Goal: Task Accomplishment & Management: Manage account settings

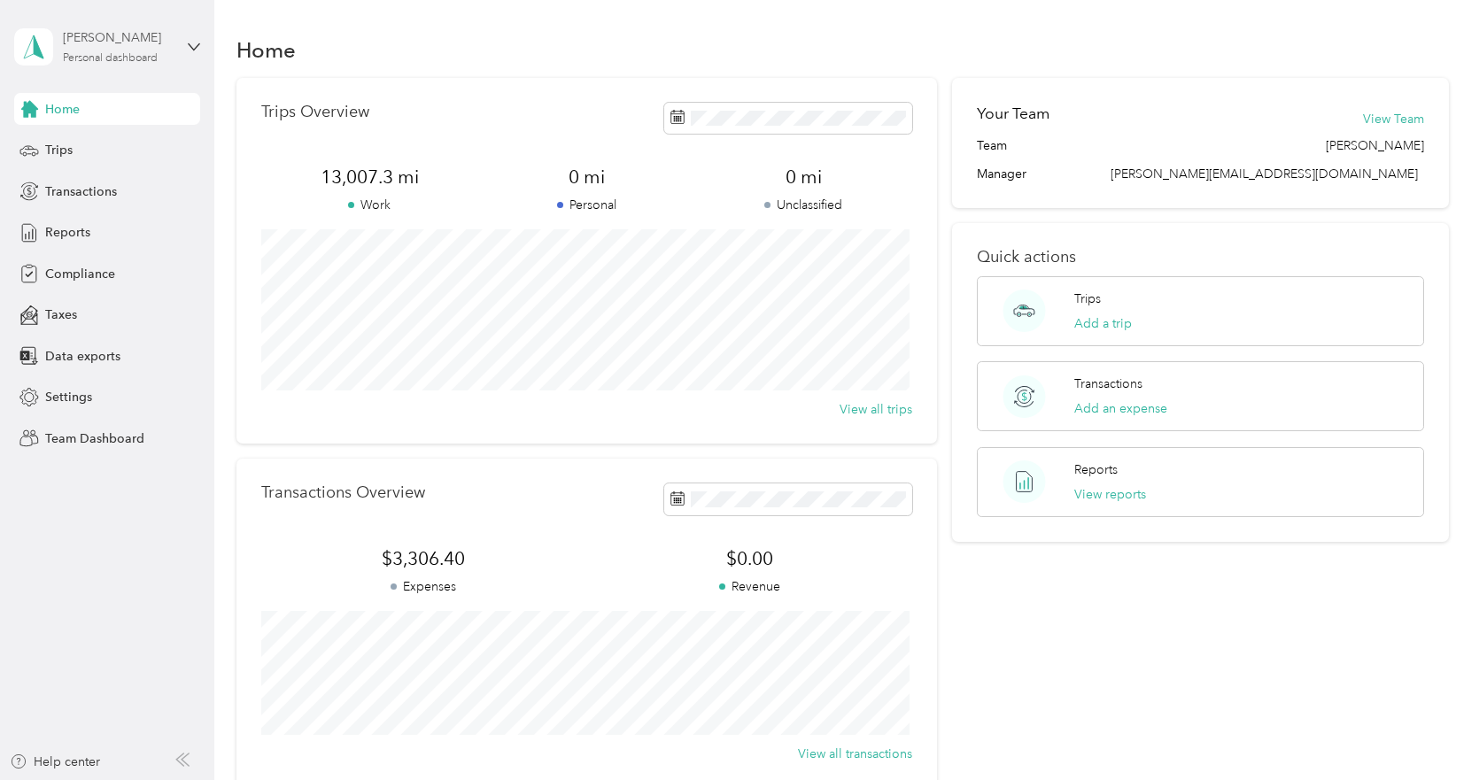
click at [112, 44] on div "[PERSON_NAME]" at bounding box center [118, 37] width 111 height 19
click at [109, 145] on div "Team dashboard" at bounding box center [77, 145] width 95 height 19
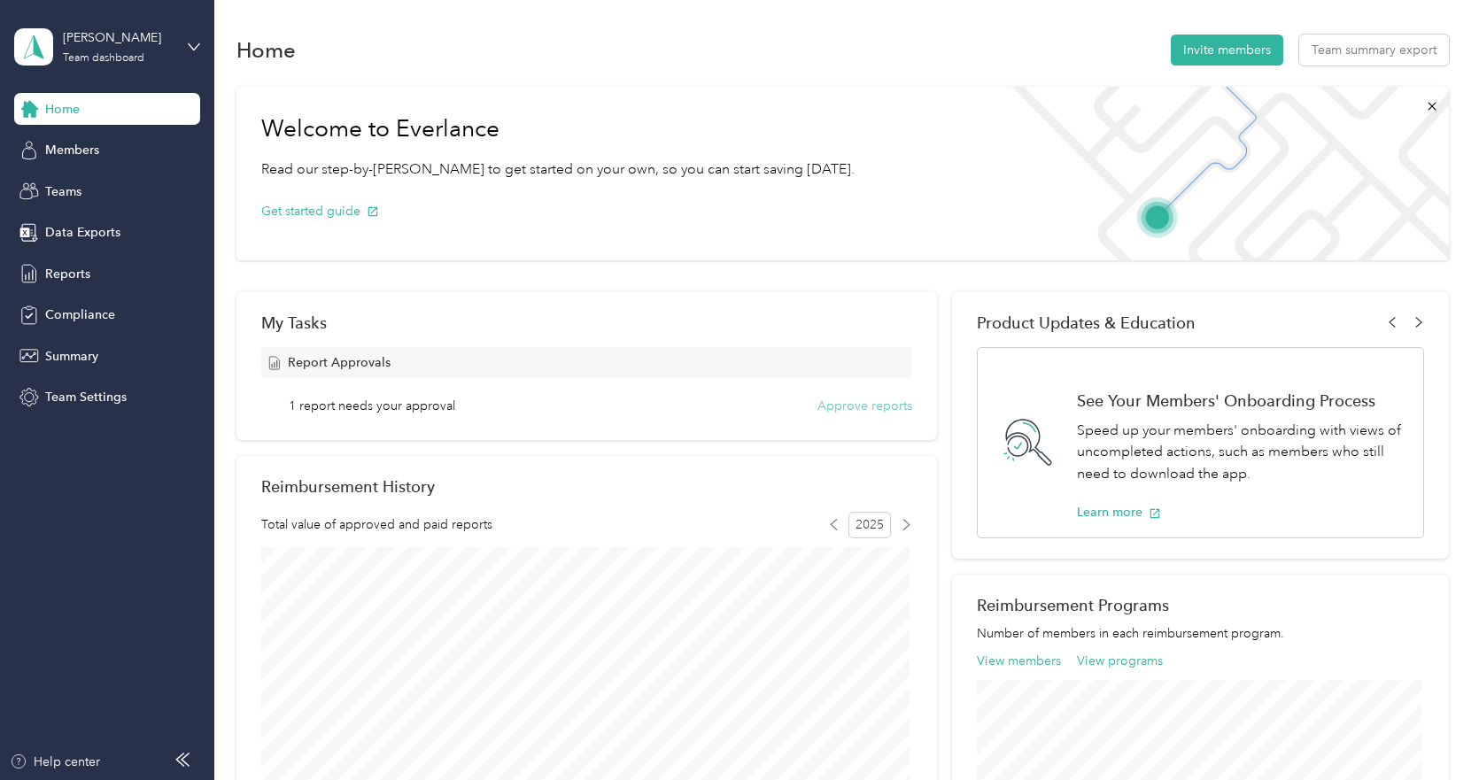
click at [841, 410] on button "Approve reports" at bounding box center [864, 406] width 95 height 19
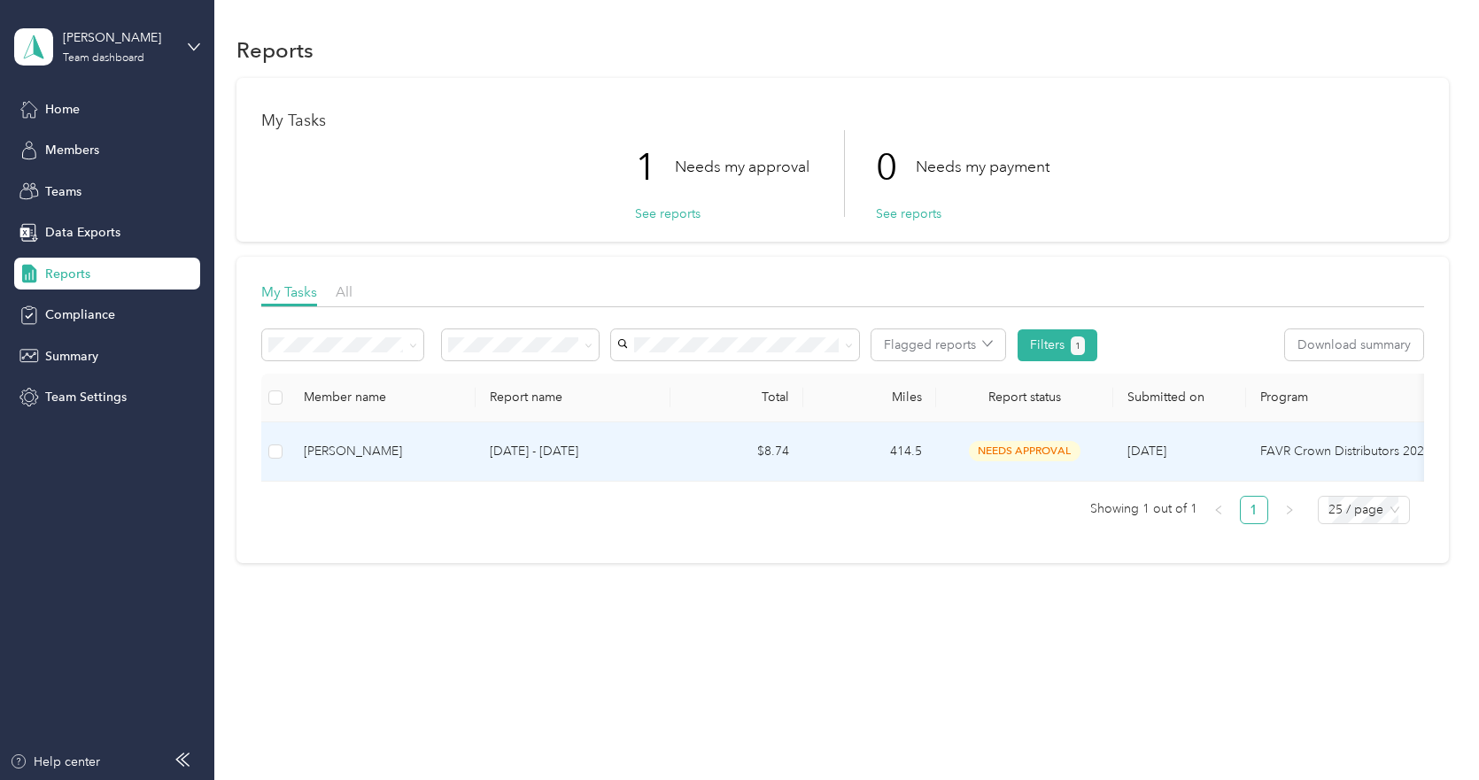
click at [611, 449] on p "[DATE] - [DATE]" at bounding box center [573, 451] width 166 height 19
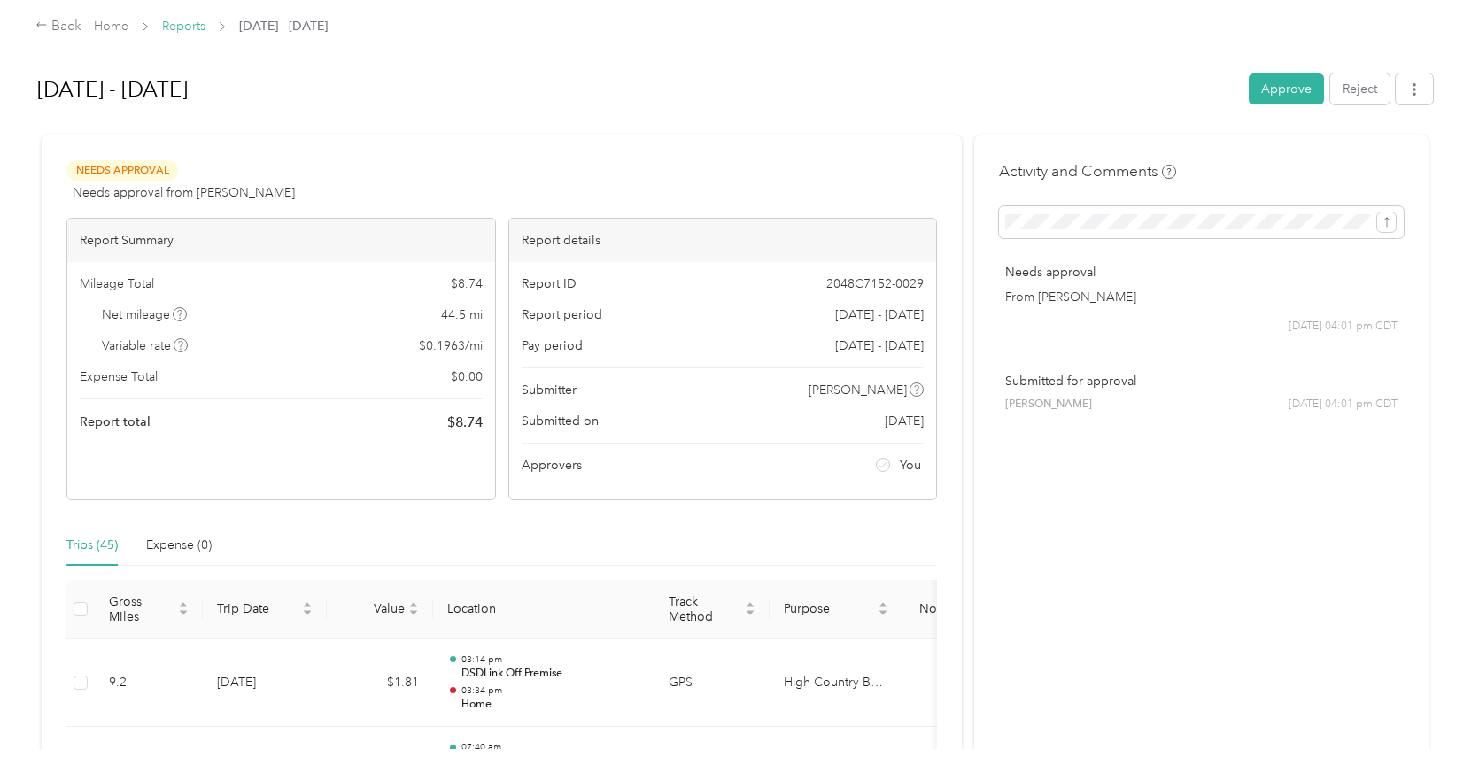
click at [174, 24] on link "Reports" at bounding box center [183, 26] width 43 height 15
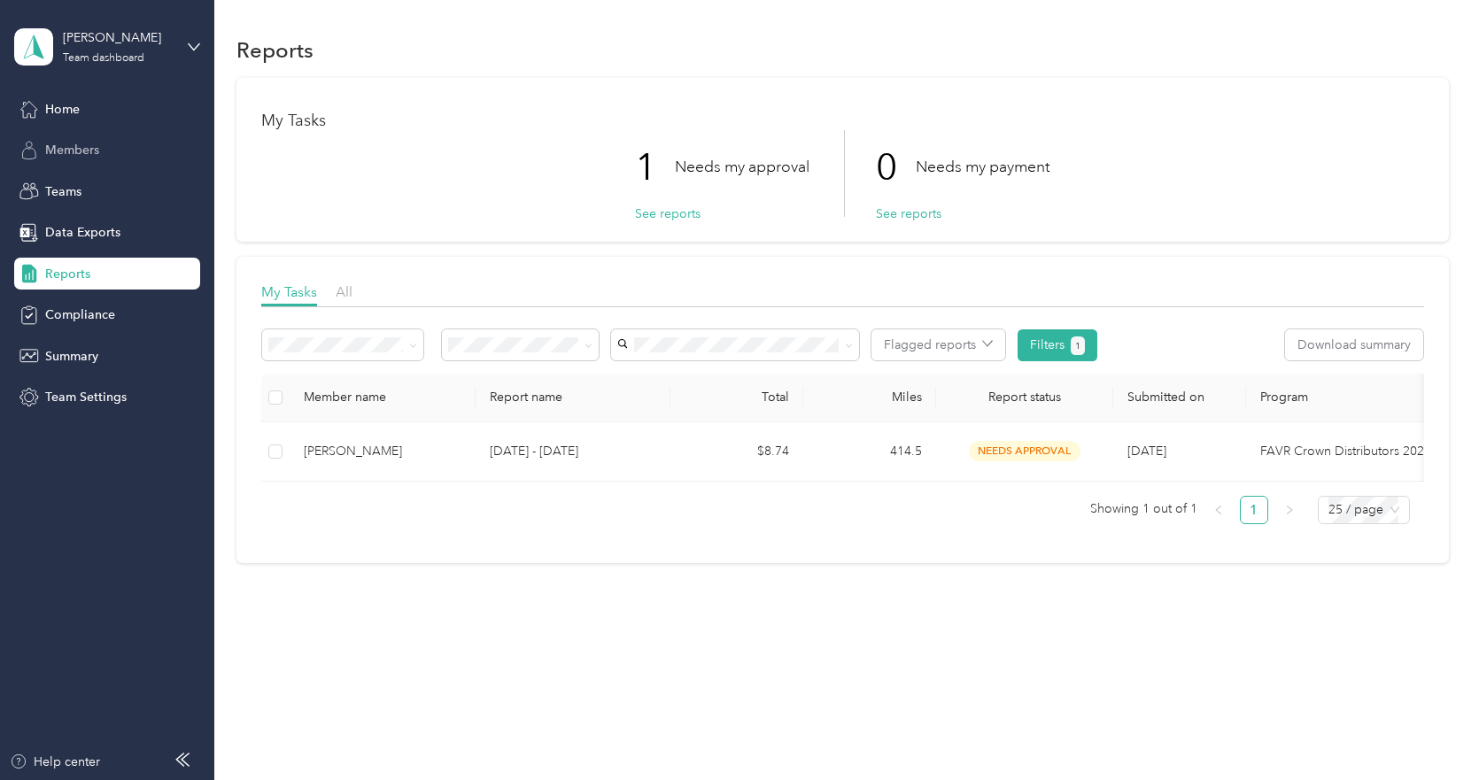
click at [66, 140] on div "Members" at bounding box center [107, 151] width 186 height 32
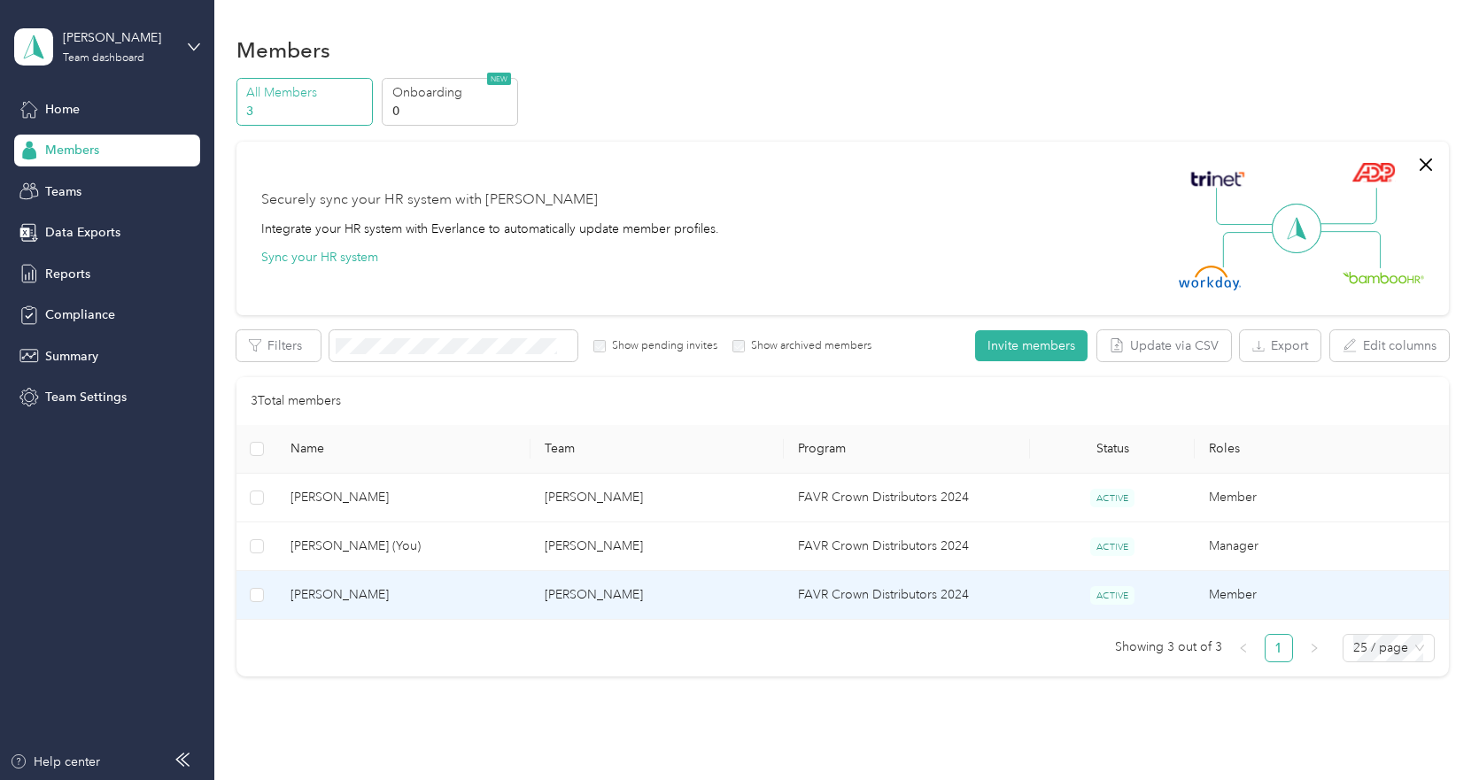
click at [405, 587] on span "[PERSON_NAME]" at bounding box center [402, 594] width 225 height 19
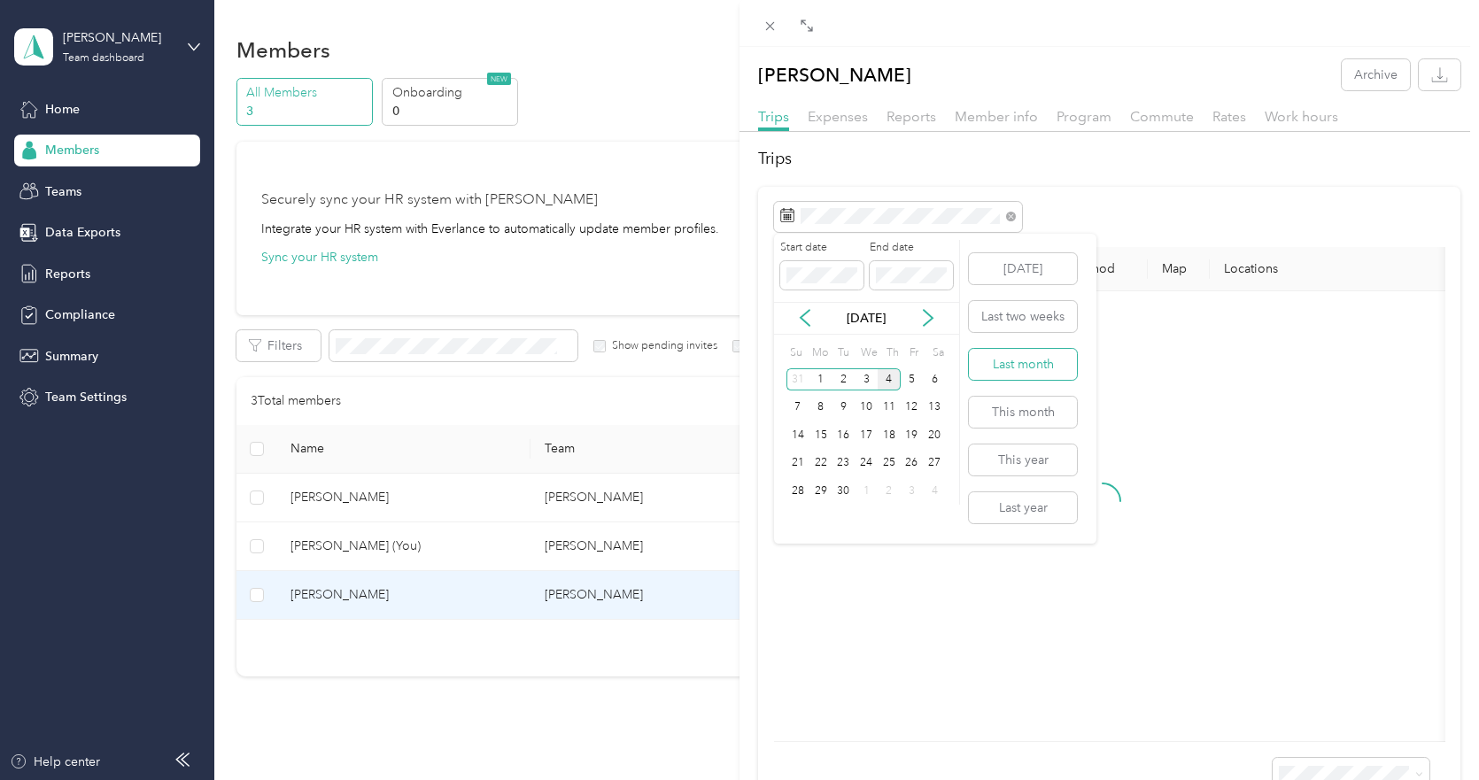
click at [1004, 368] on button "Last month" at bounding box center [1023, 364] width 108 height 31
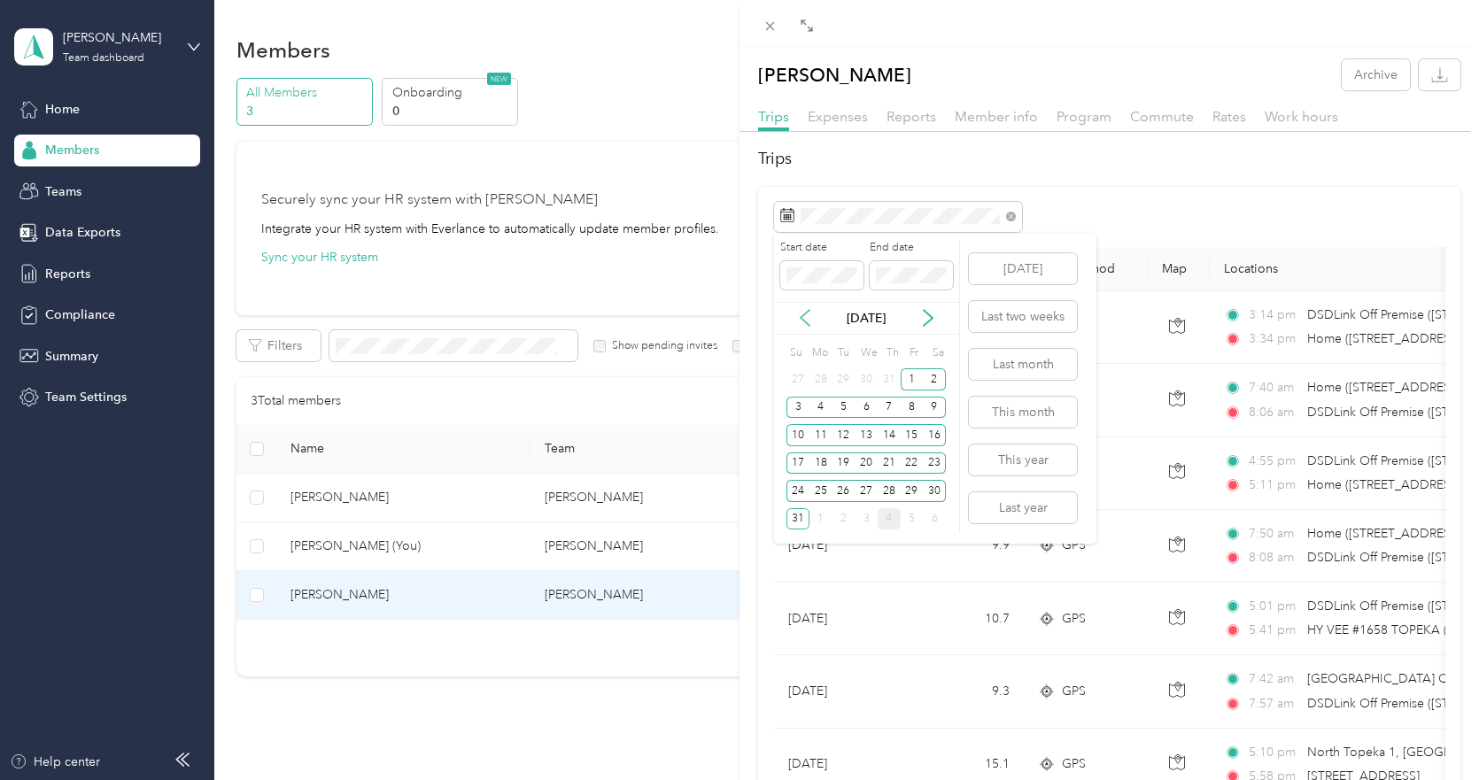
click at [804, 321] on icon at bounding box center [805, 318] width 9 height 16
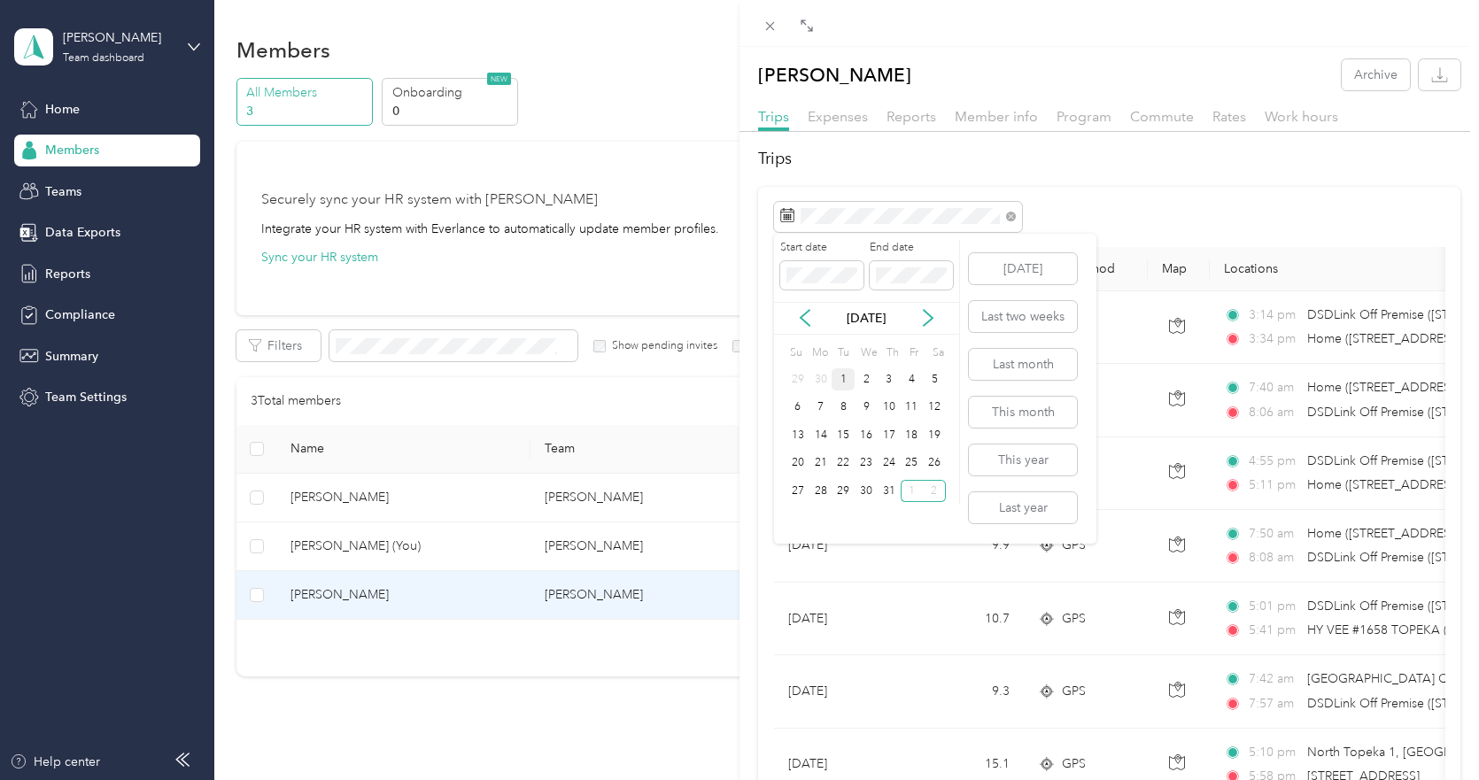
click at [837, 377] on div "1" at bounding box center [843, 379] width 23 height 22
click at [892, 497] on div "31" at bounding box center [889, 491] width 23 height 22
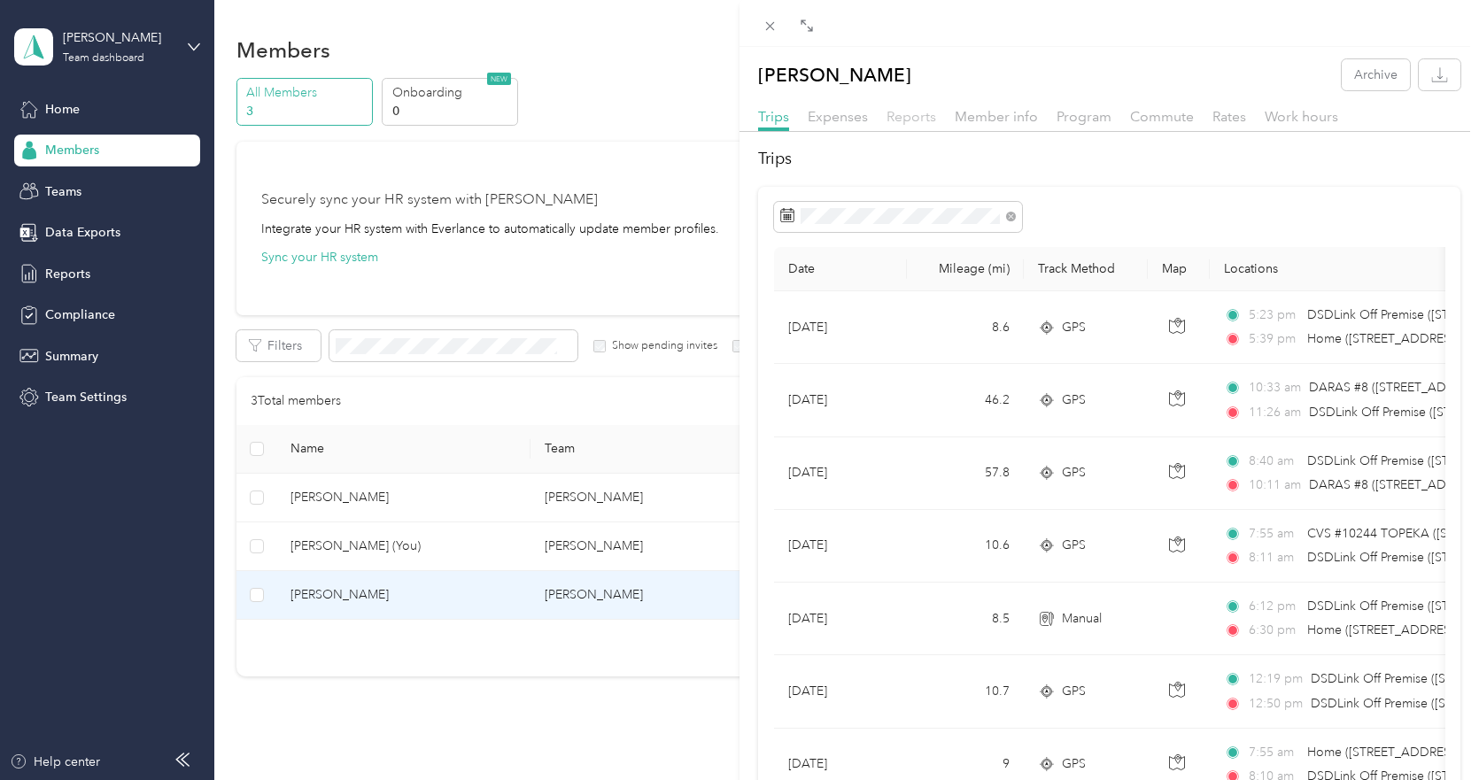
click at [913, 113] on span "Reports" at bounding box center [911, 116] width 50 height 17
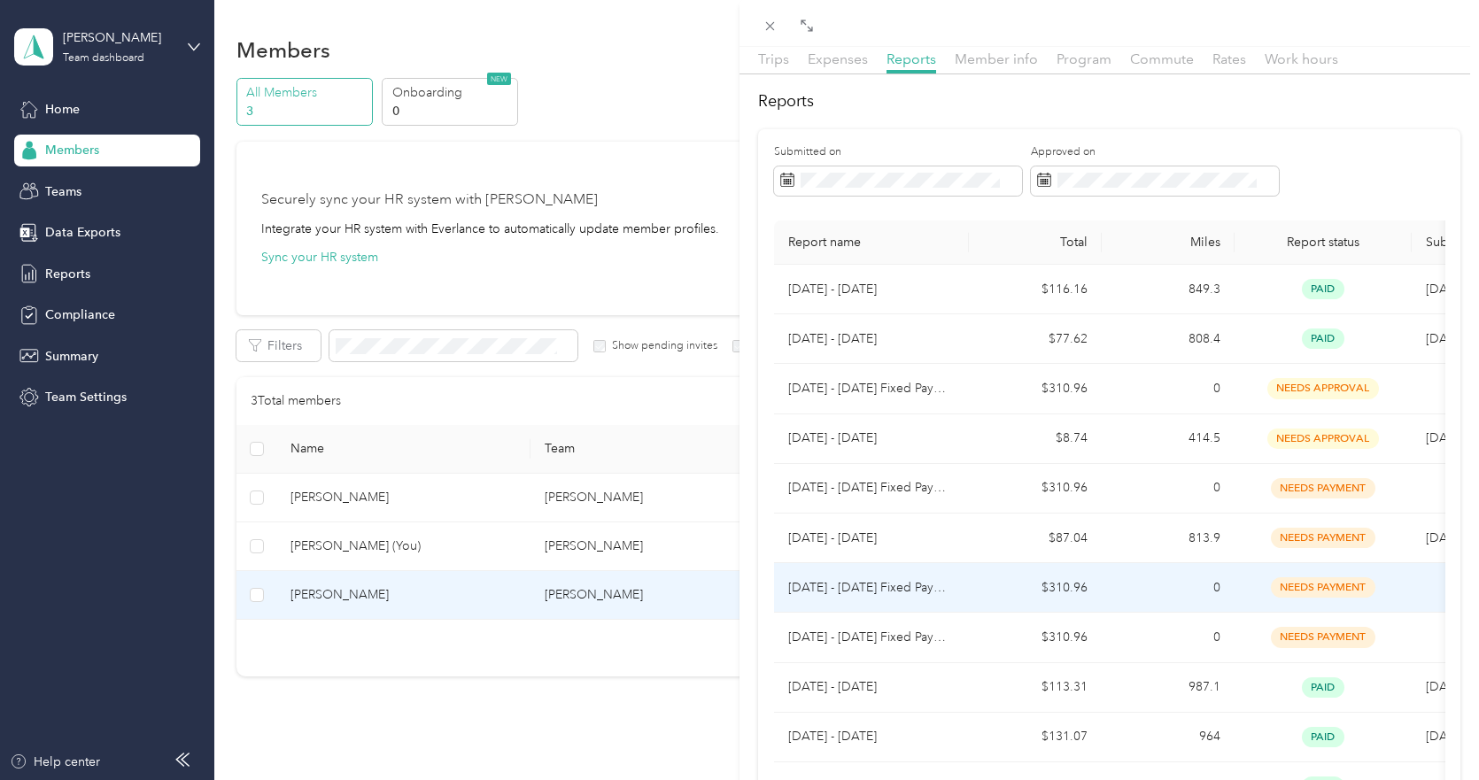
scroll to position [89, 0]
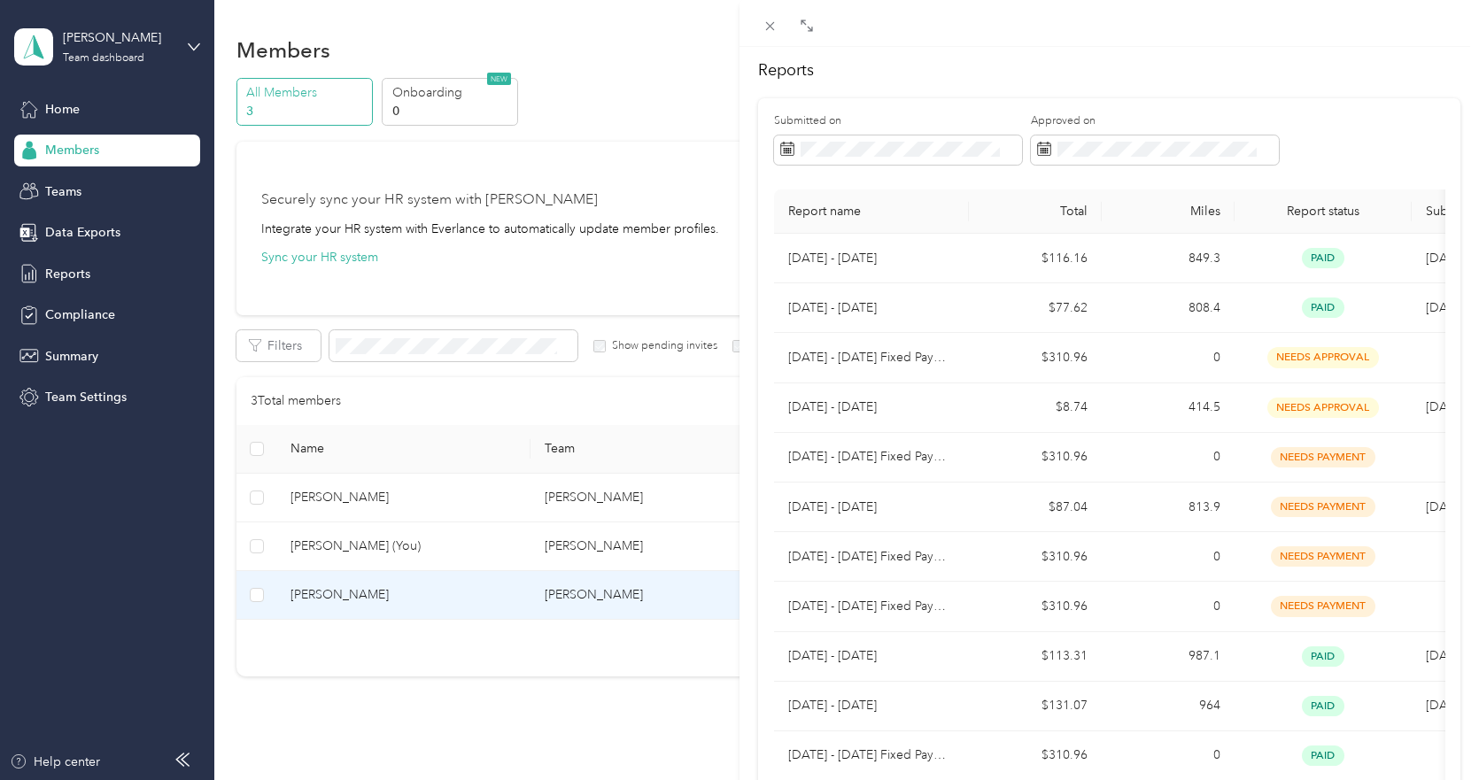
click at [111, 56] on div "[PERSON_NAME] Archive Trips Expenses Reports Member info Program Commute Rates …" at bounding box center [739, 390] width 1479 height 780
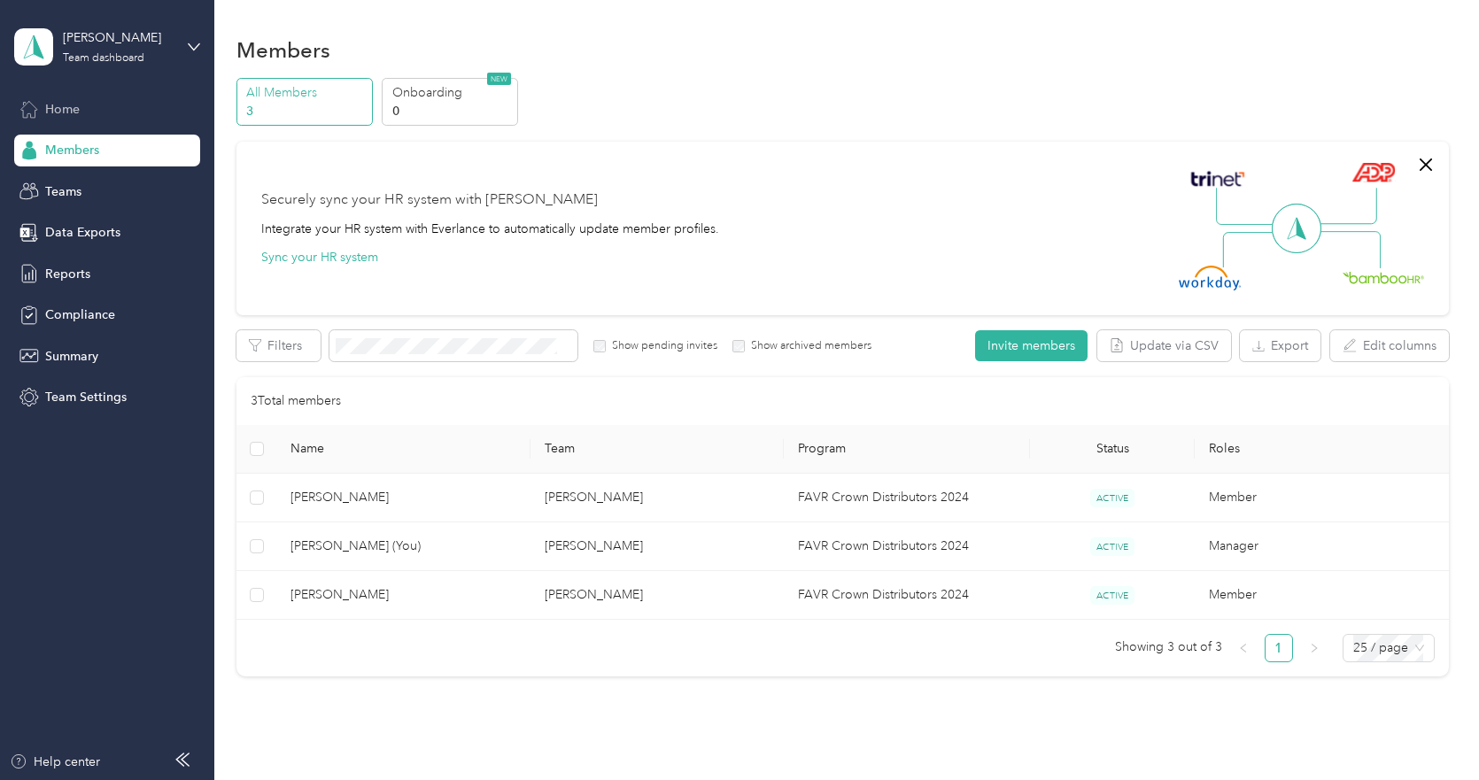
click at [48, 114] on span "Home" at bounding box center [62, 109] width 35 height 19
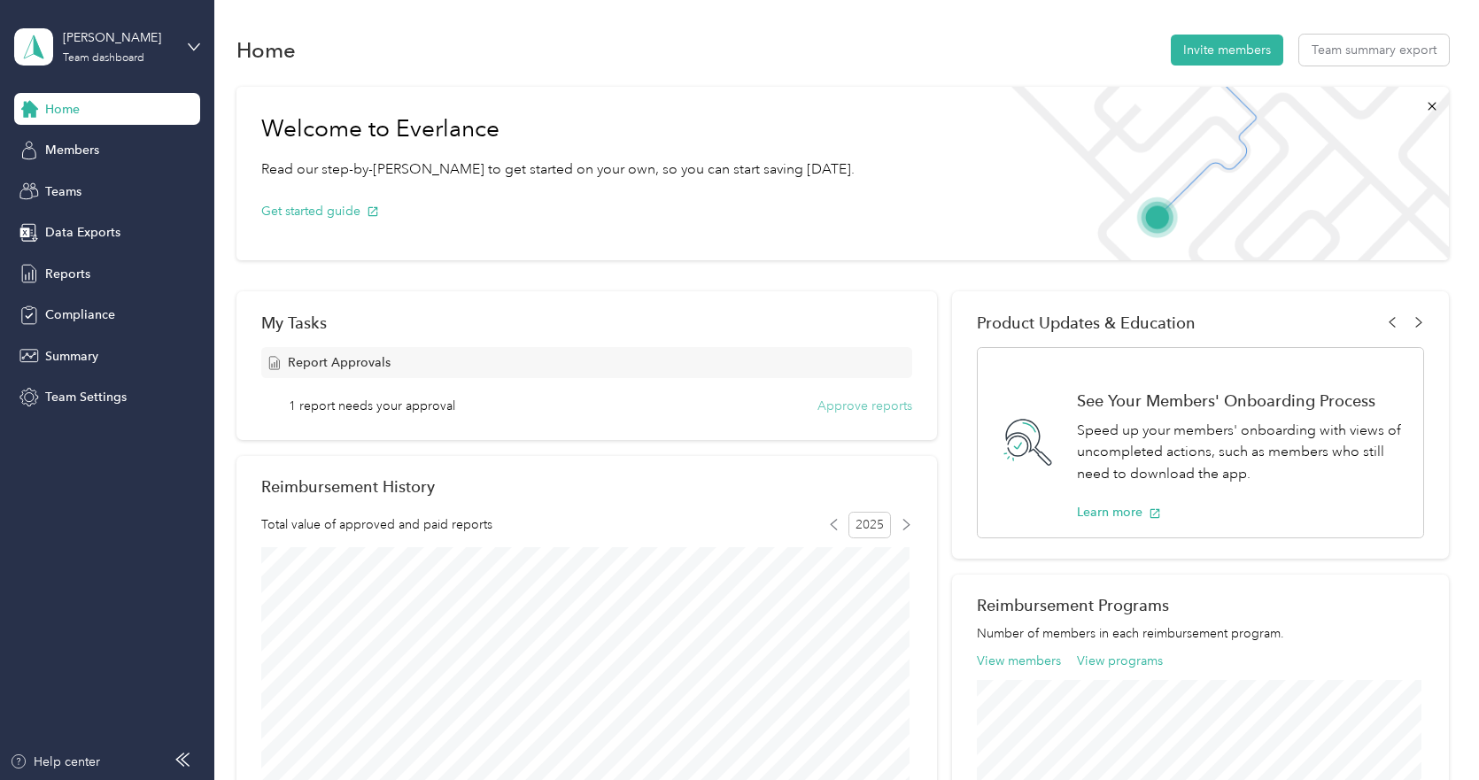
click at [829, 405] on button "Approve reports" at bounding box center [864, 406] width 95 height 19
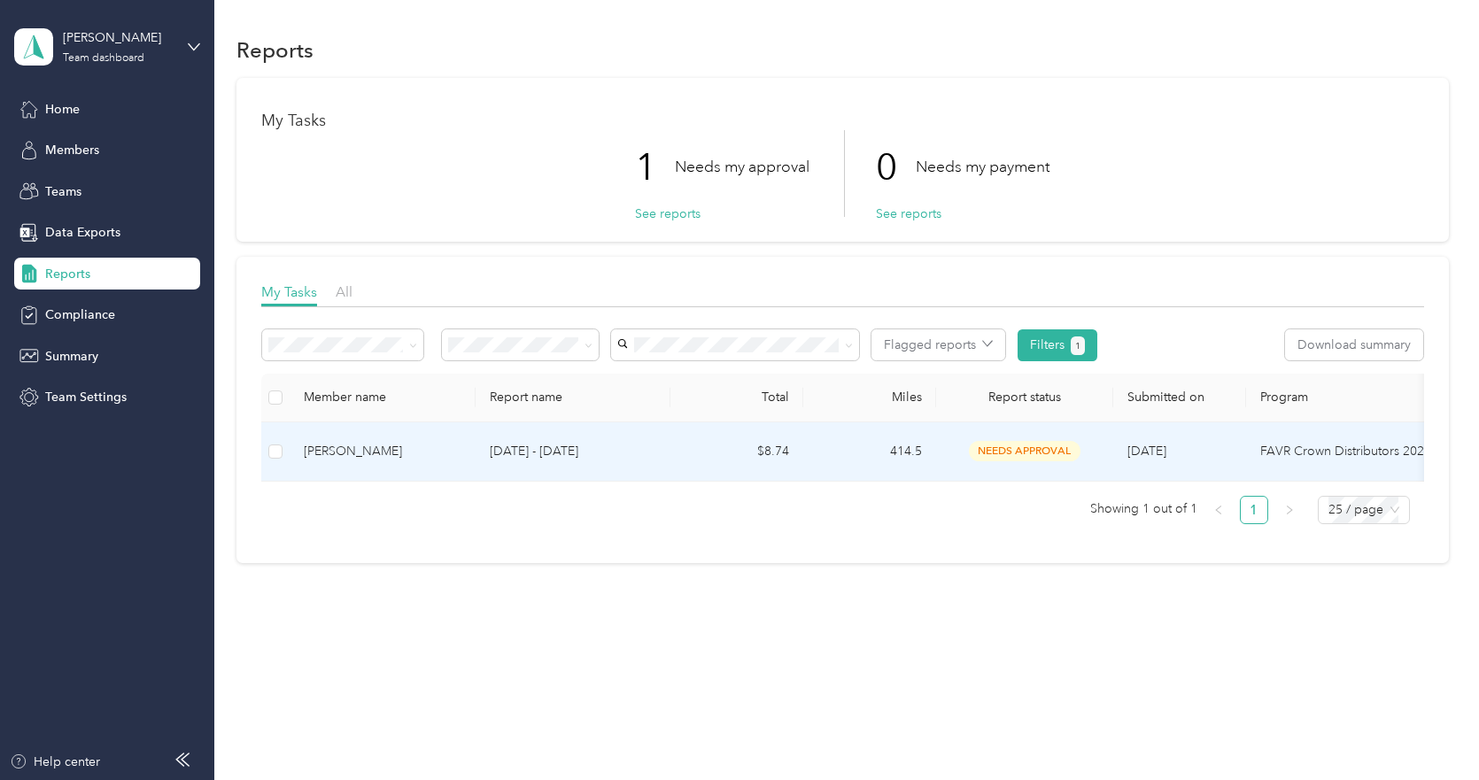
click at [396, 455] on div "[PERSON_NAME]" at bounding box center [383, 451] width 158 height 19
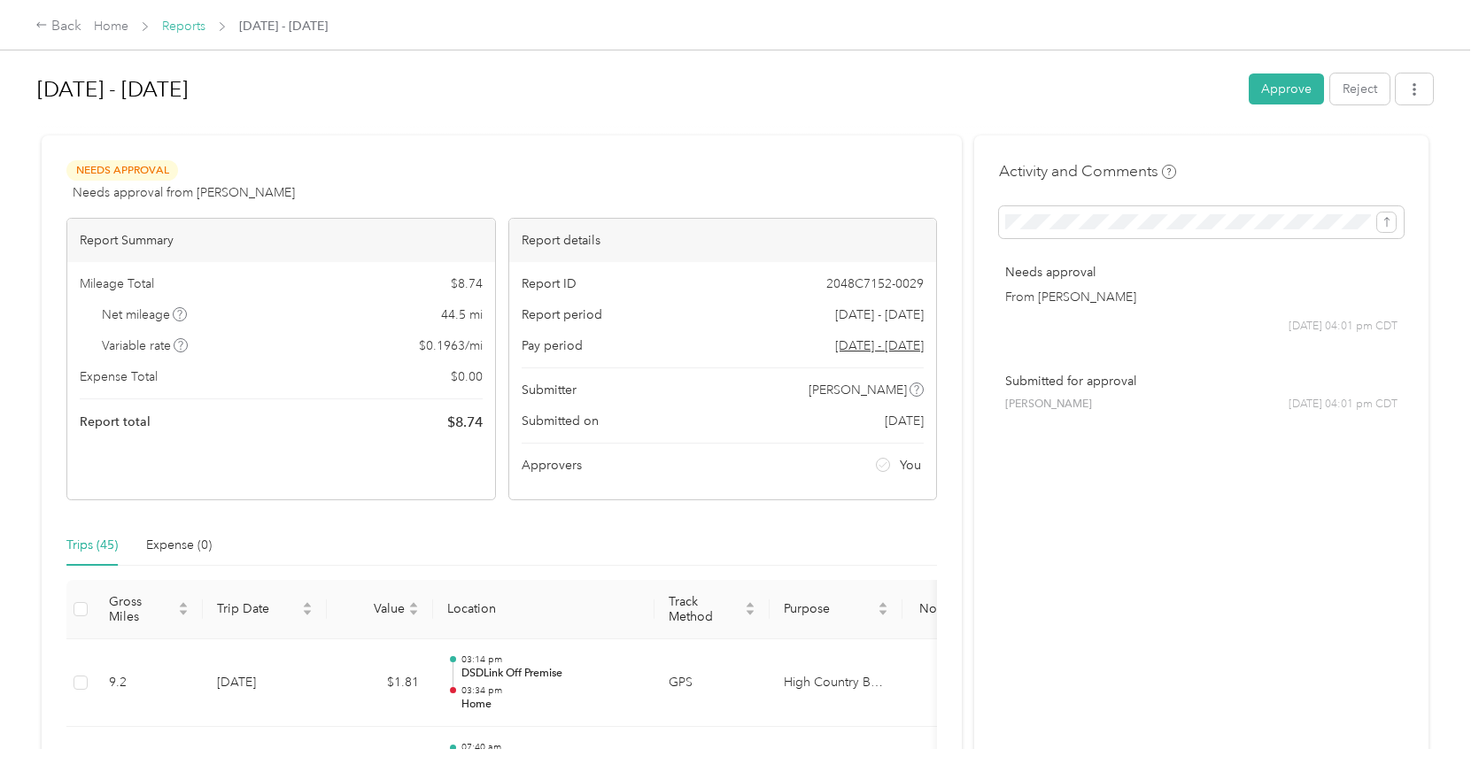
click at [171, 27] on link "Reports" at bounding box center [183, 26] width 43 height 15
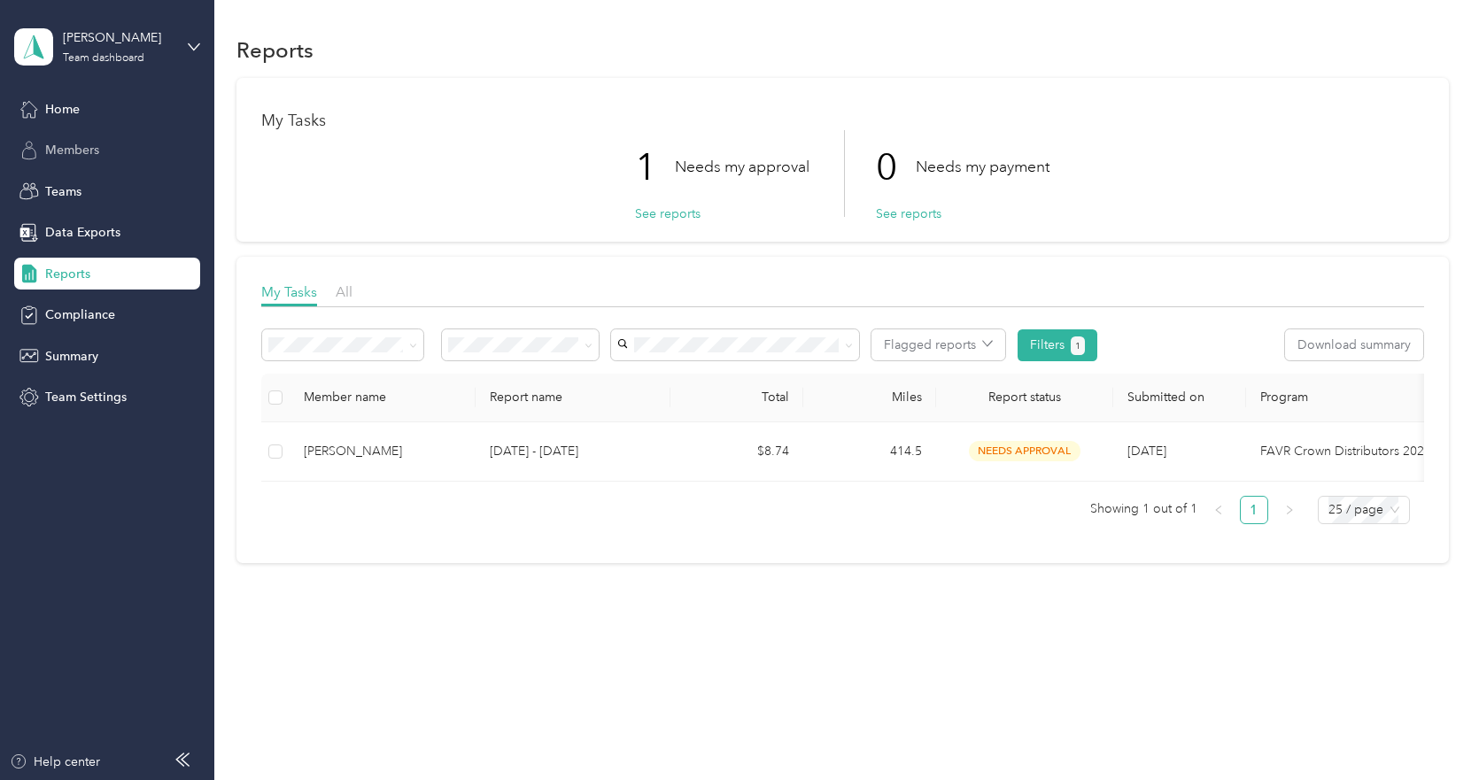
click at [76, 149] on span "Members" at bounding box center [72, 150] width 54 height 19
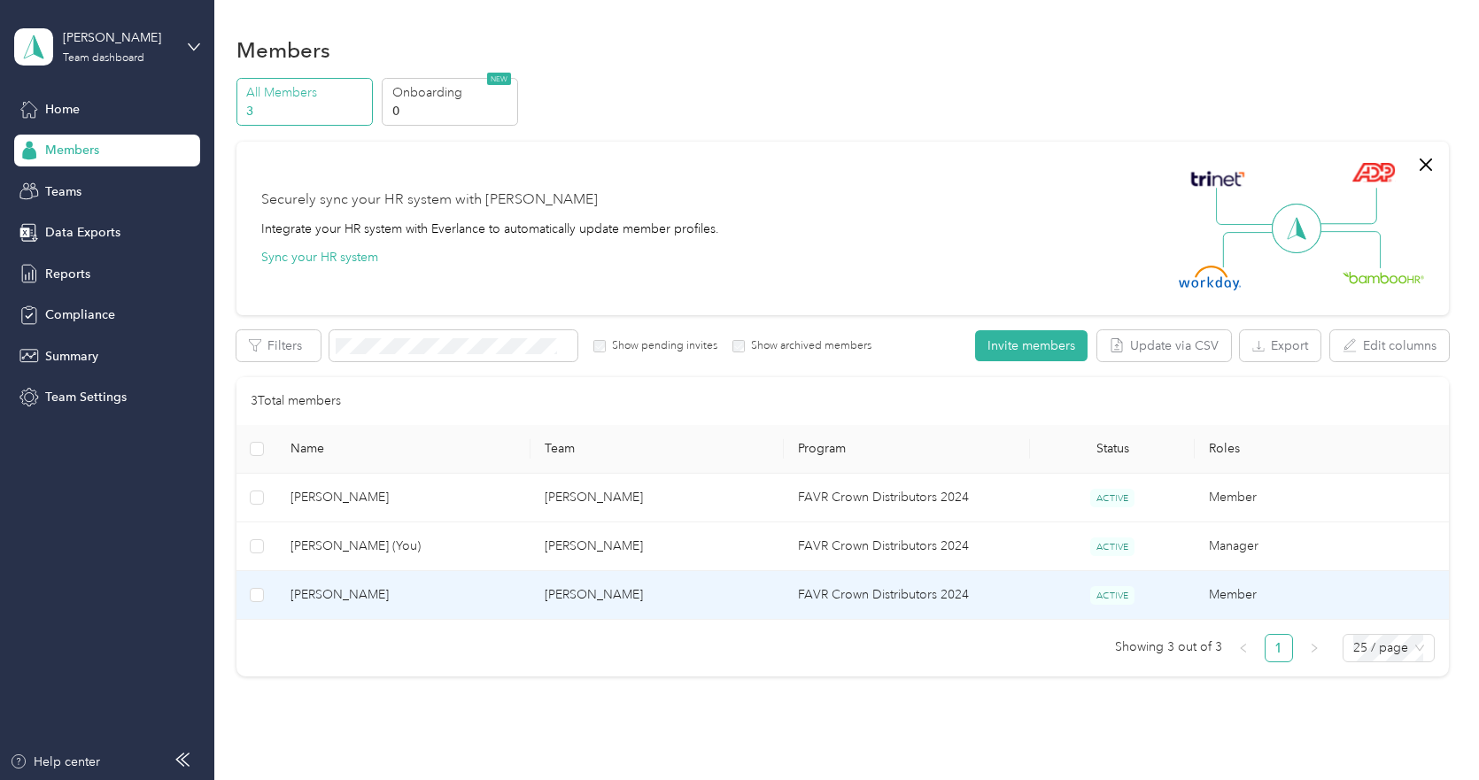
click at [339, 597] on span "[PERSON_NAME]" at bounding box center [402, 594] width 225 height 19
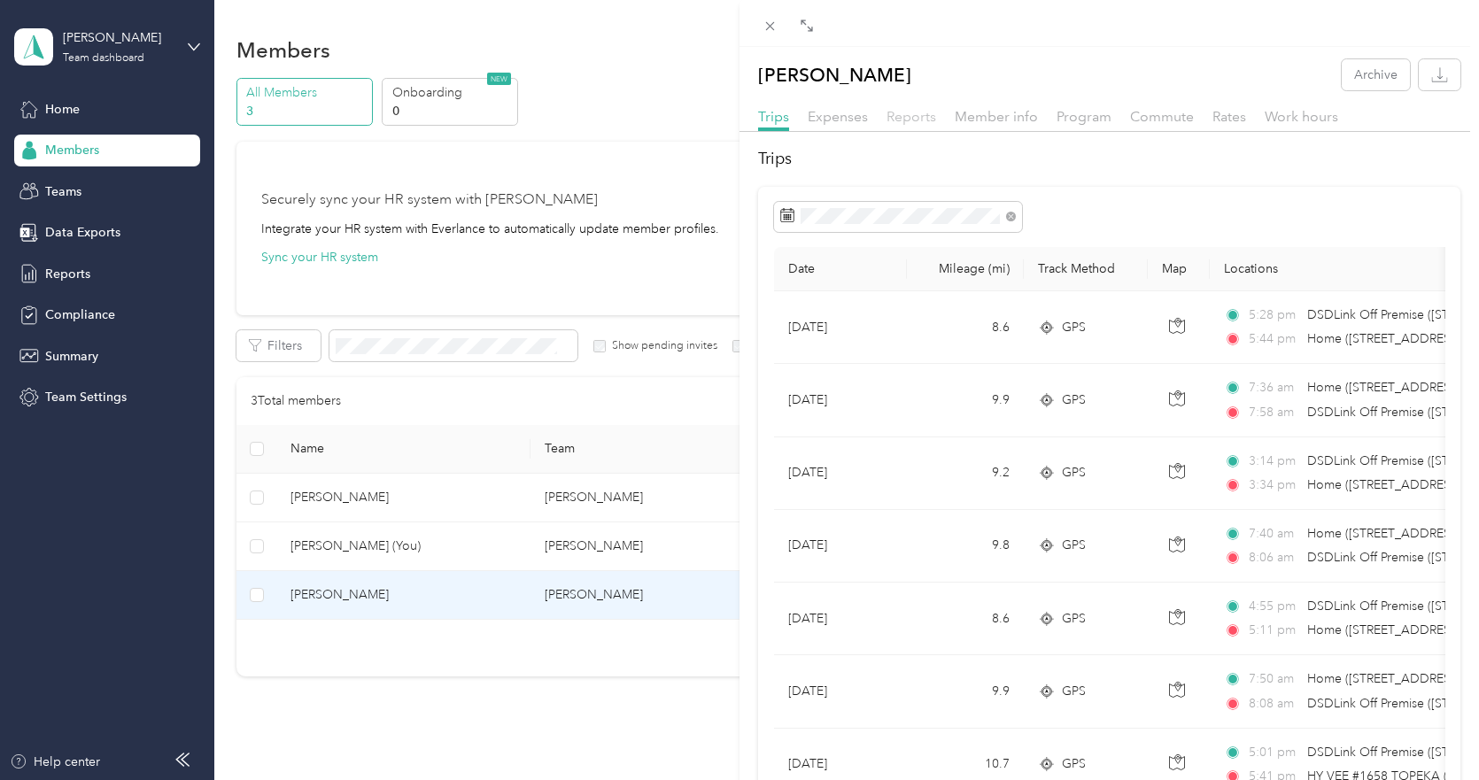
click at [906, 112] on span "Reports" at bounding box center [911, 116] width 50 height 17
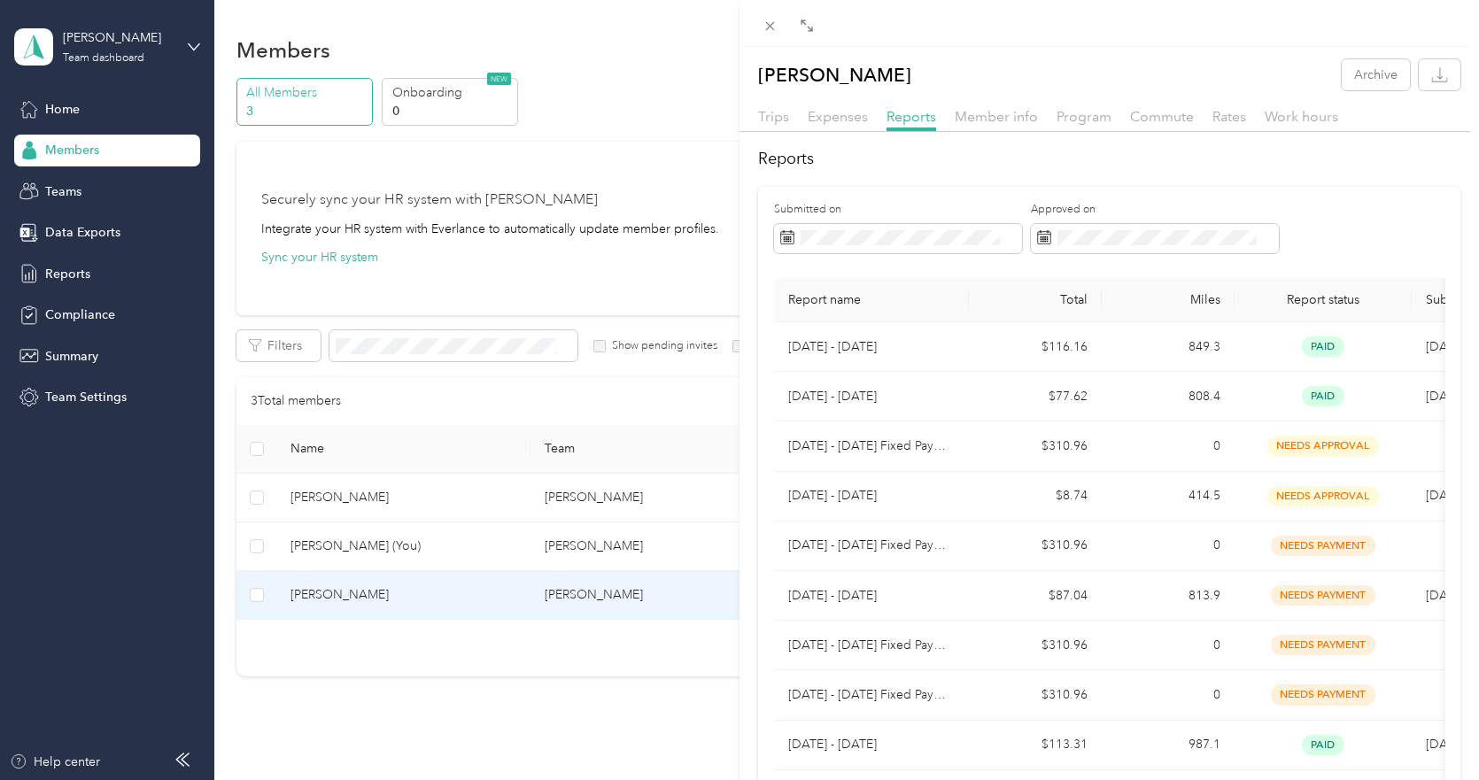
click at [83, 111] on div "[PERSON_NAME] Archive Trips Expenses Reports Member info Program Commute Rates …" at bounding box center [739, 390] width 1479 height 780
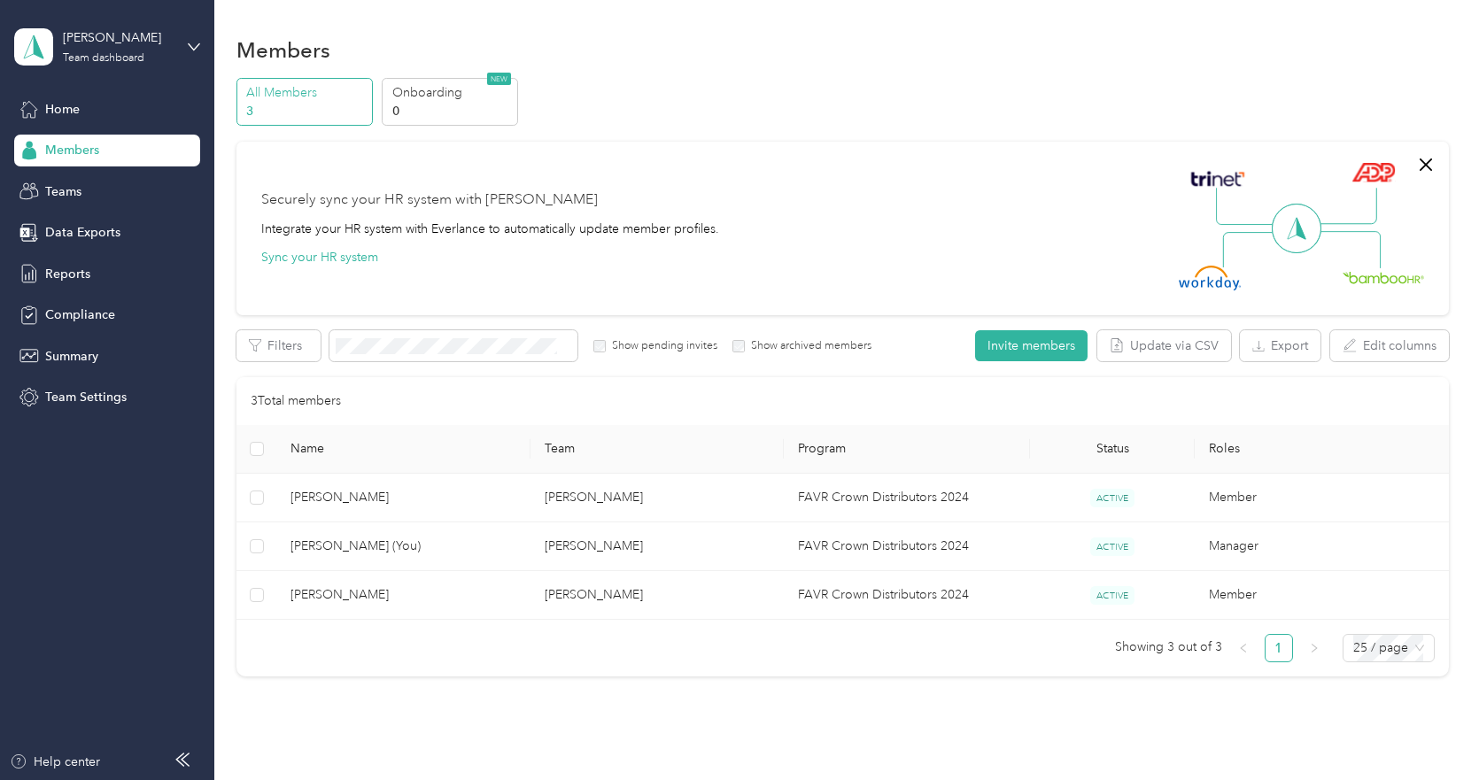
click at [66, 111] on div at bounding box center [739, 390] width 1479 height 780
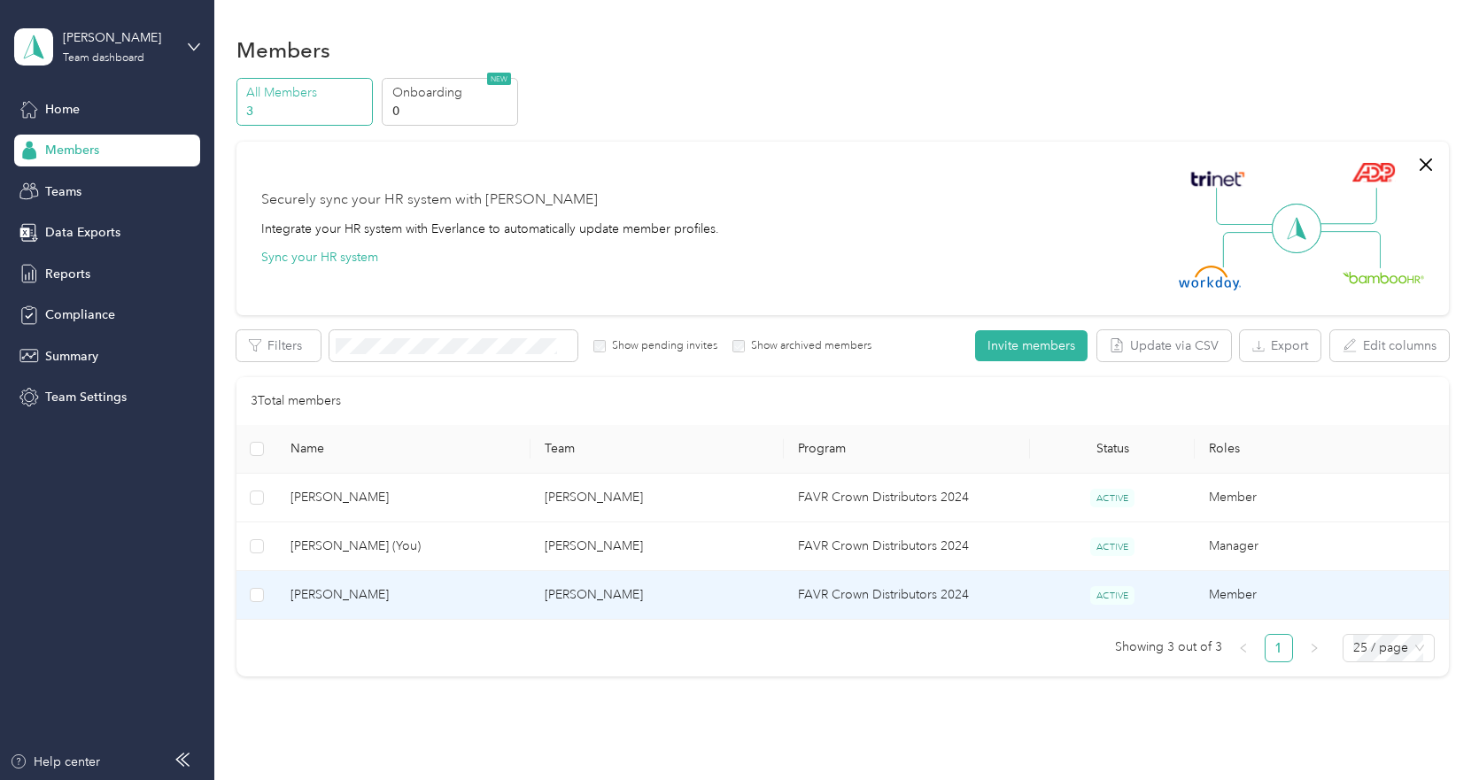
click at [459, 600] on span "[PERSON_NAME]" at bounding box center [402, 594] width 225 height 19
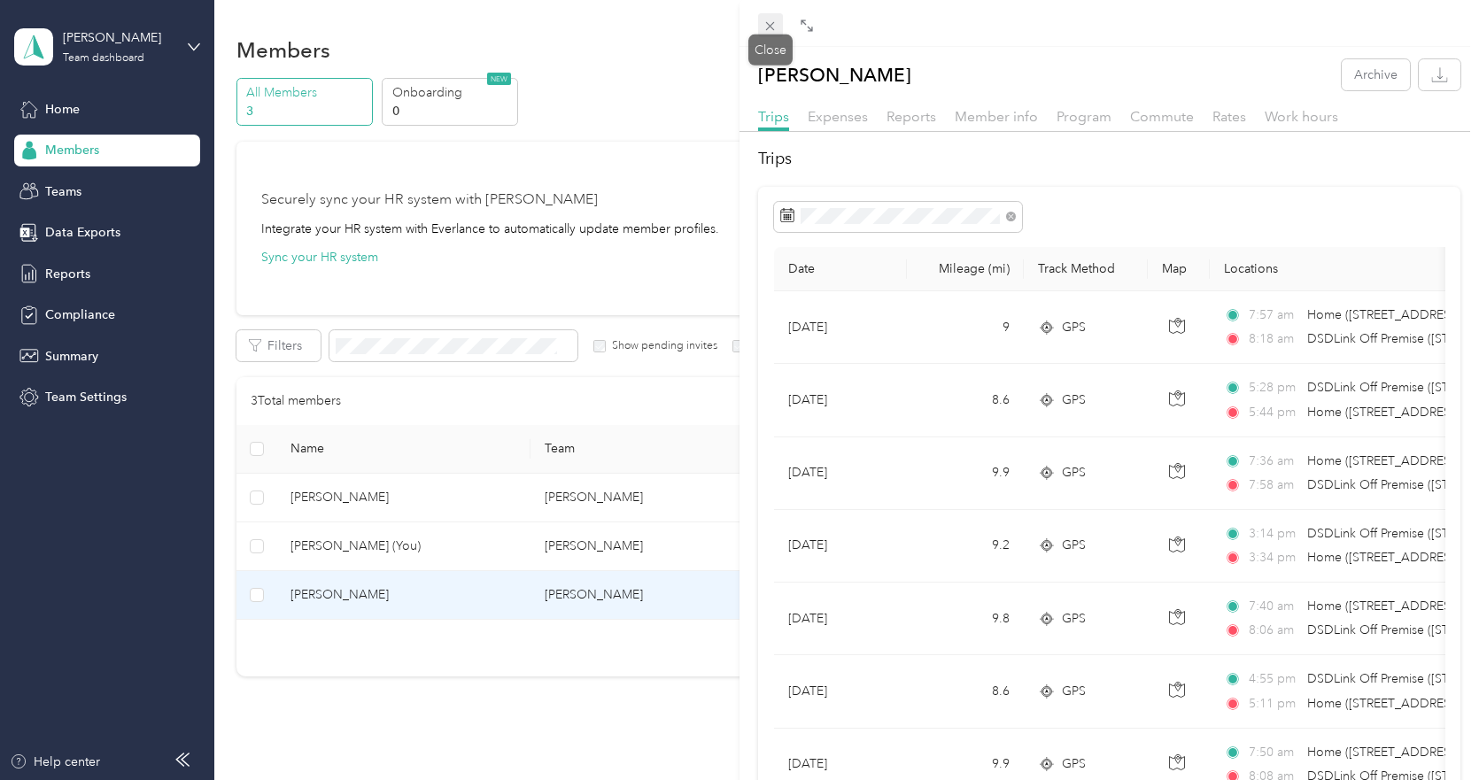
click at [768, 26] on icon at bounding box center [769, 26] width 15 height 15
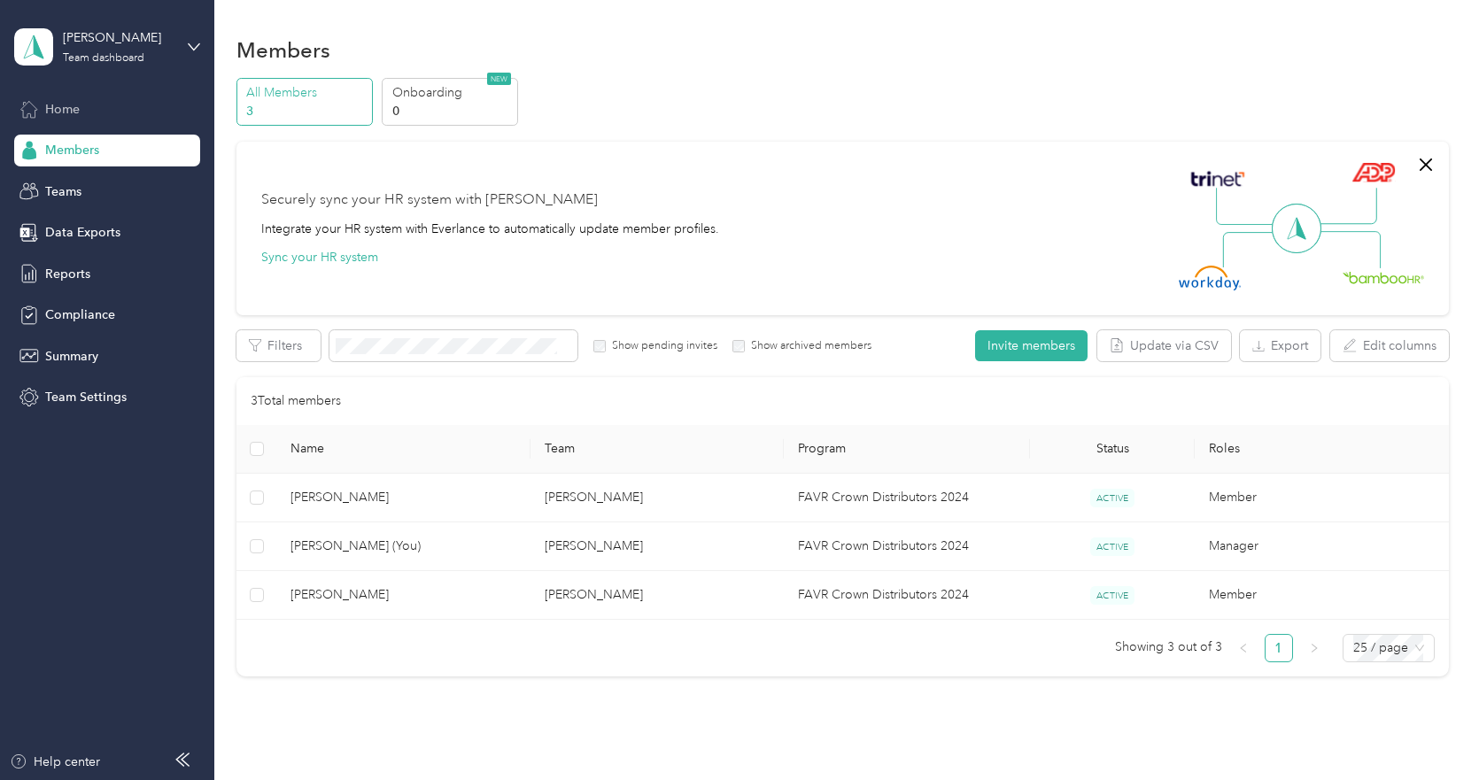
click at [75, 109] on span "Home" at bounding box center [62, 109] width 35 height 19
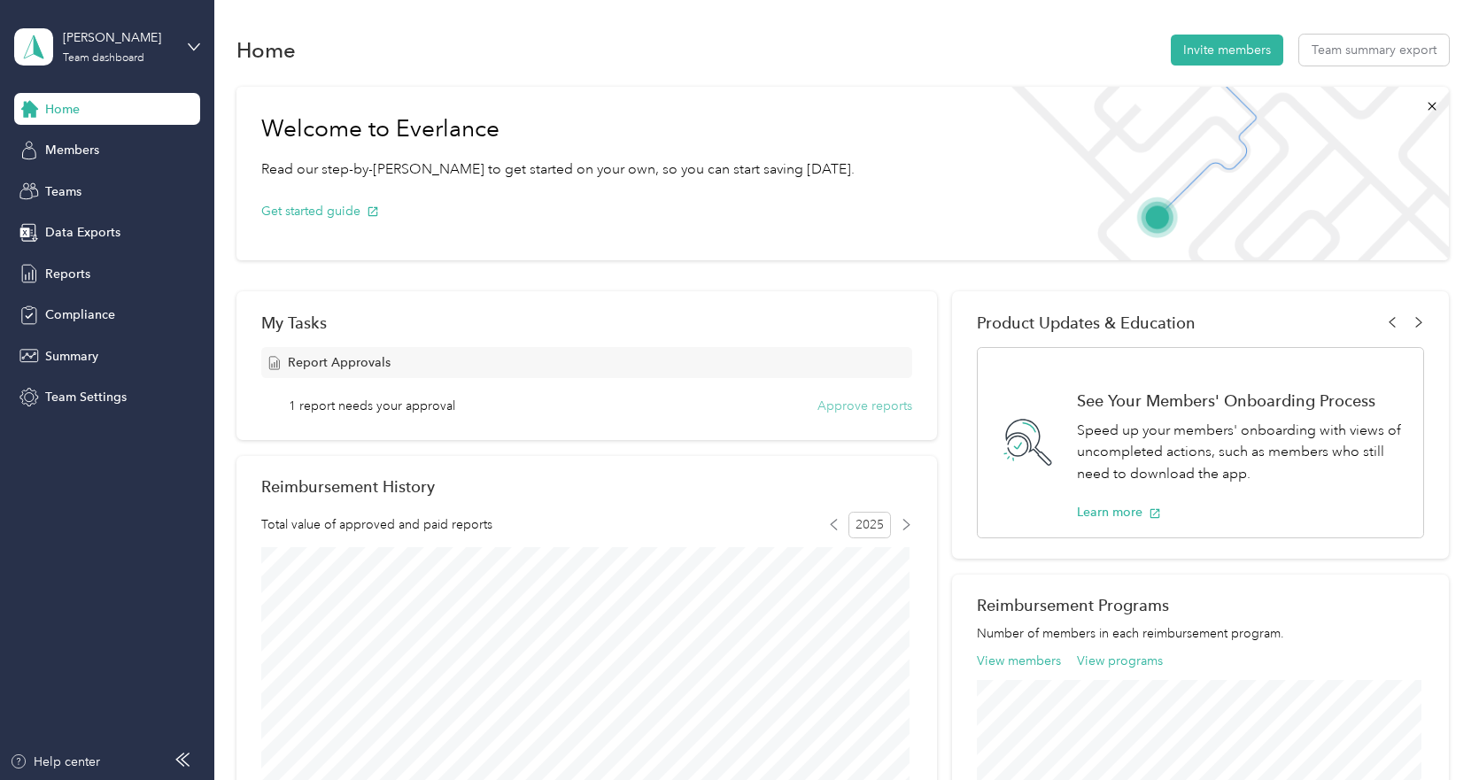
click at [854, 408] on button "Approve reports" at bounding box center [864, 406] width 95 height 19
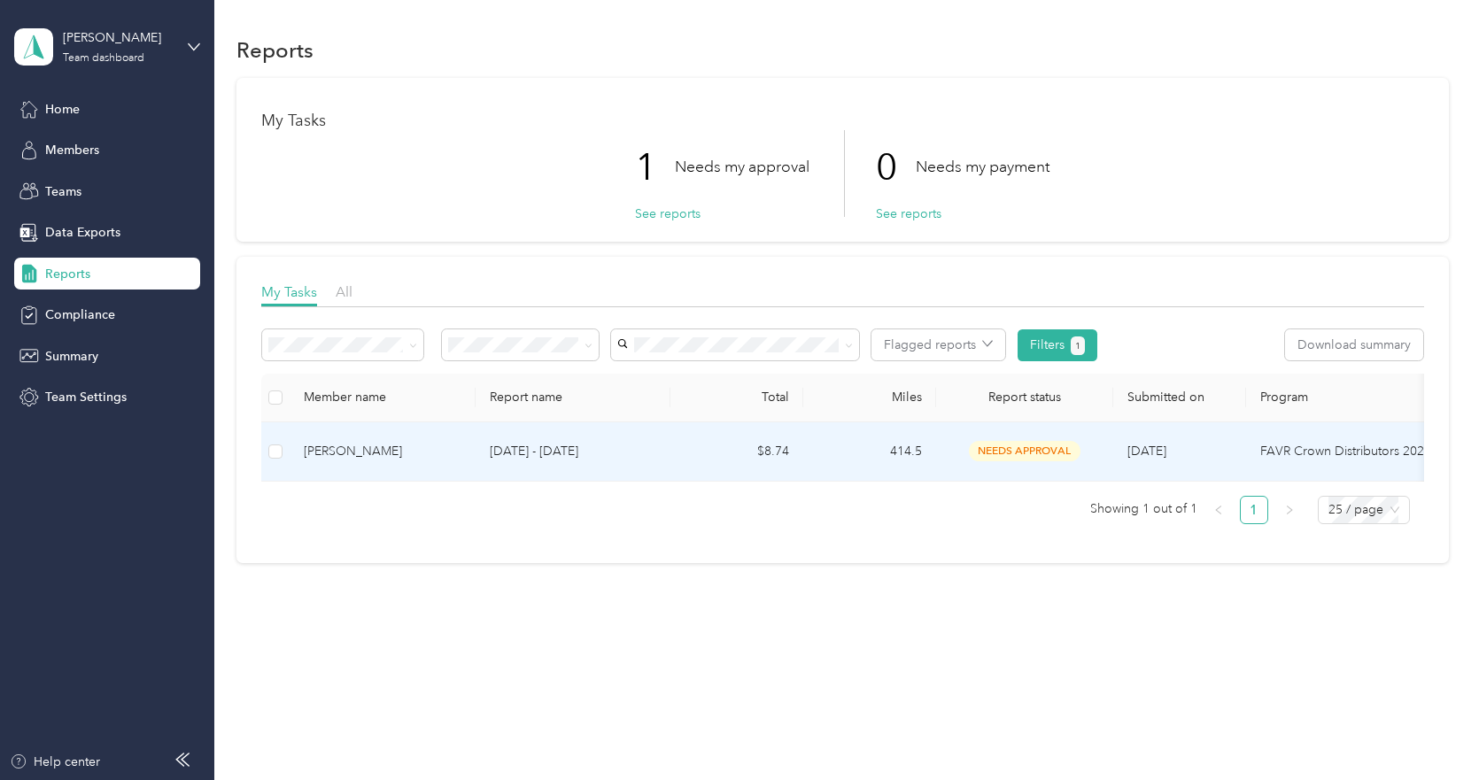
click at [631, 459] on p "[DATE] - [DATE]" at bounding box center [573, 451] width 166 height 19
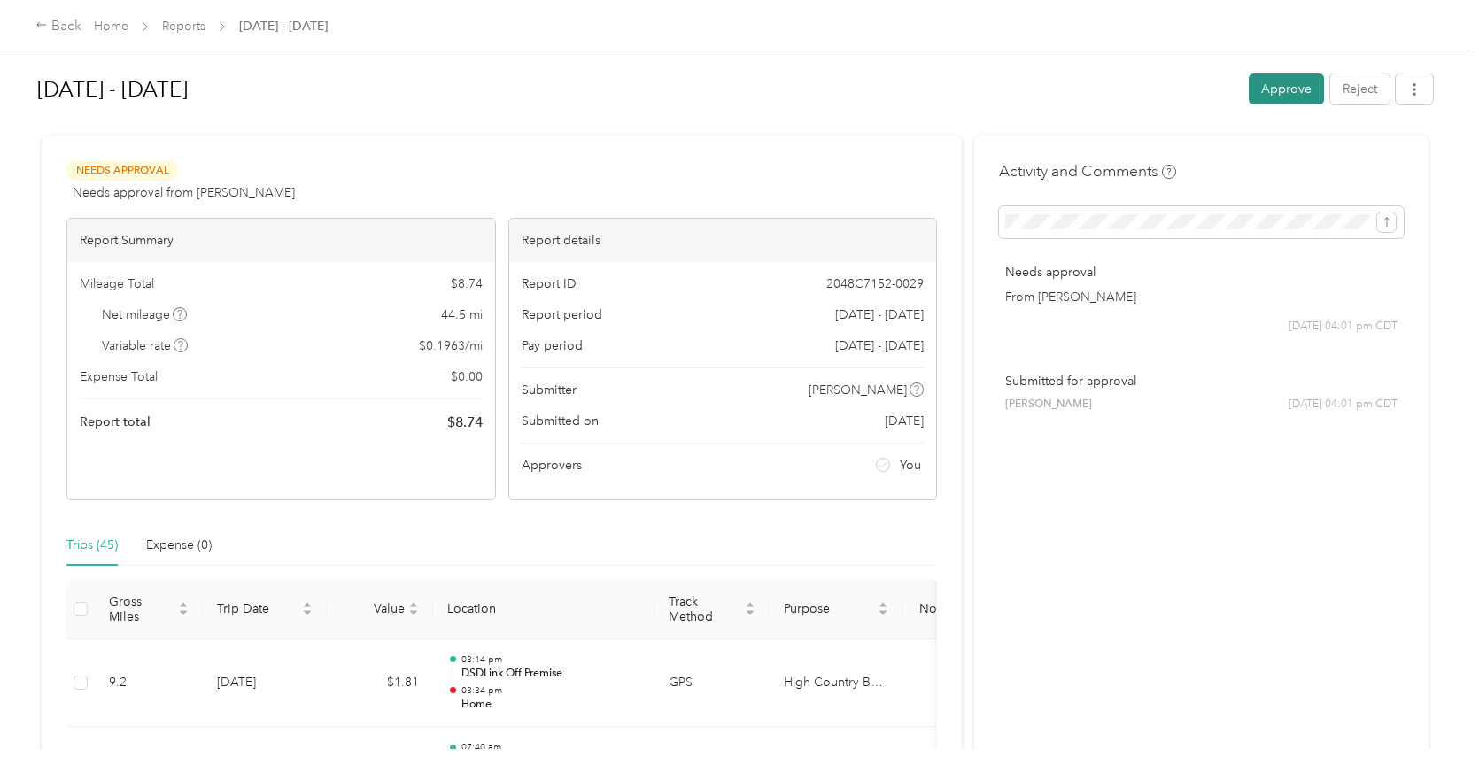
click at [1278, 82] on button "Approve" at bounding box center [1286, 89] width 75 height 31
